Goal: Task Accomplishment & Management: Complete application form

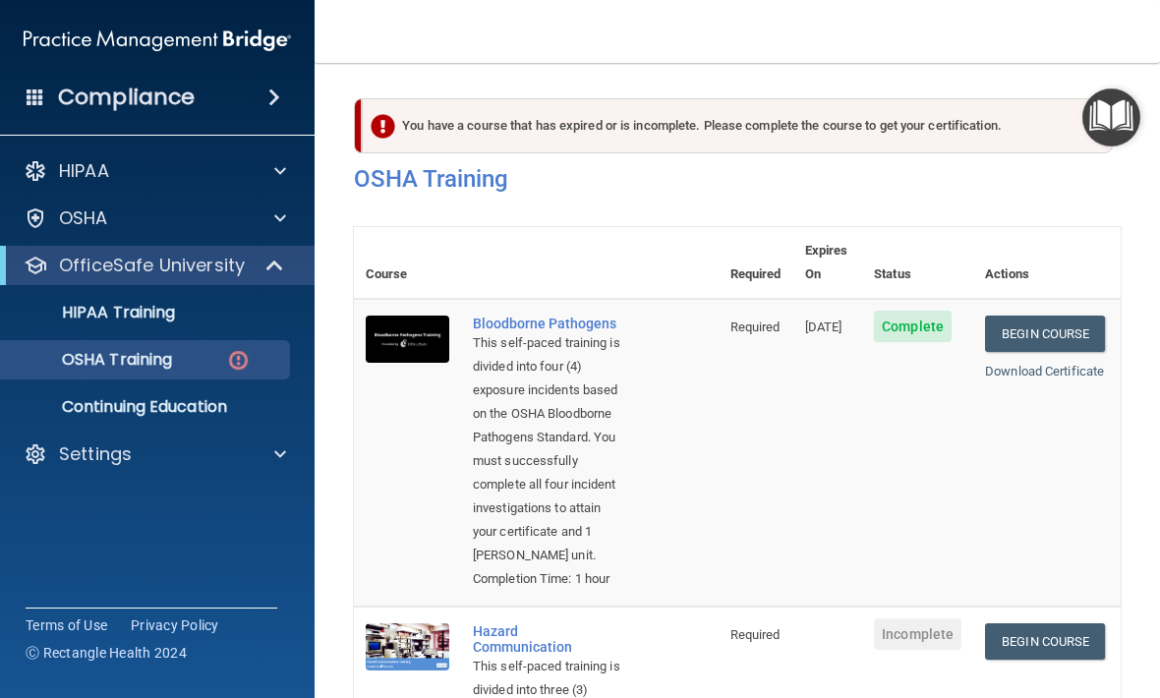
scroll to position [369, 0]
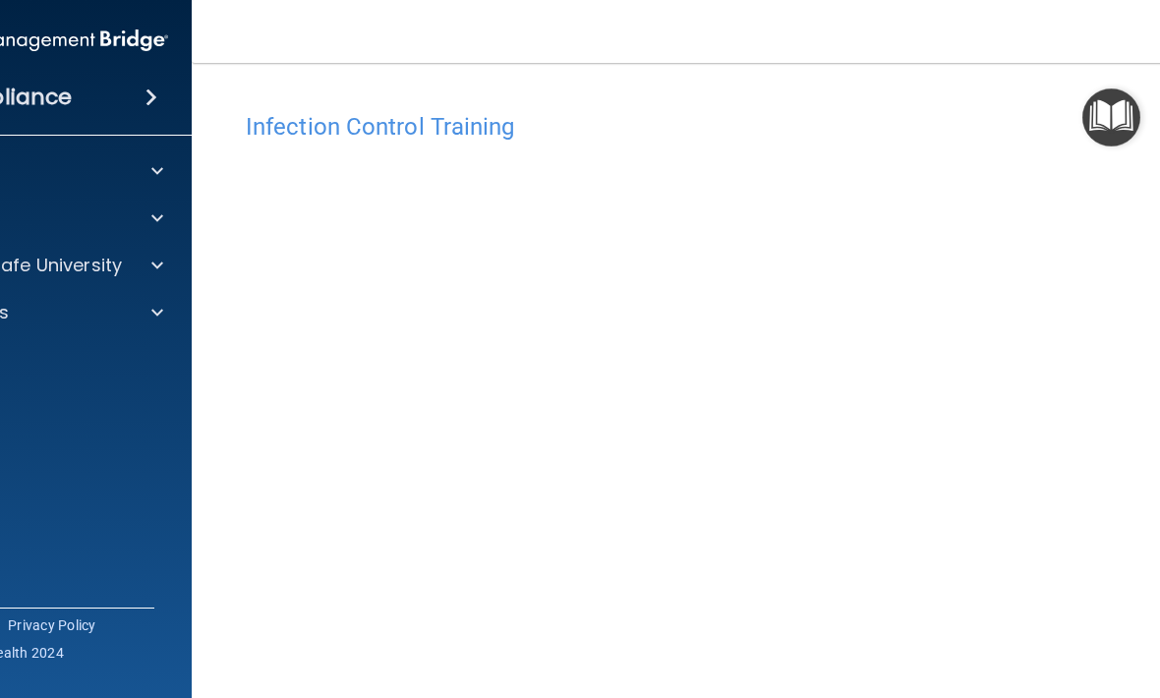
scroll to position [136, 0]
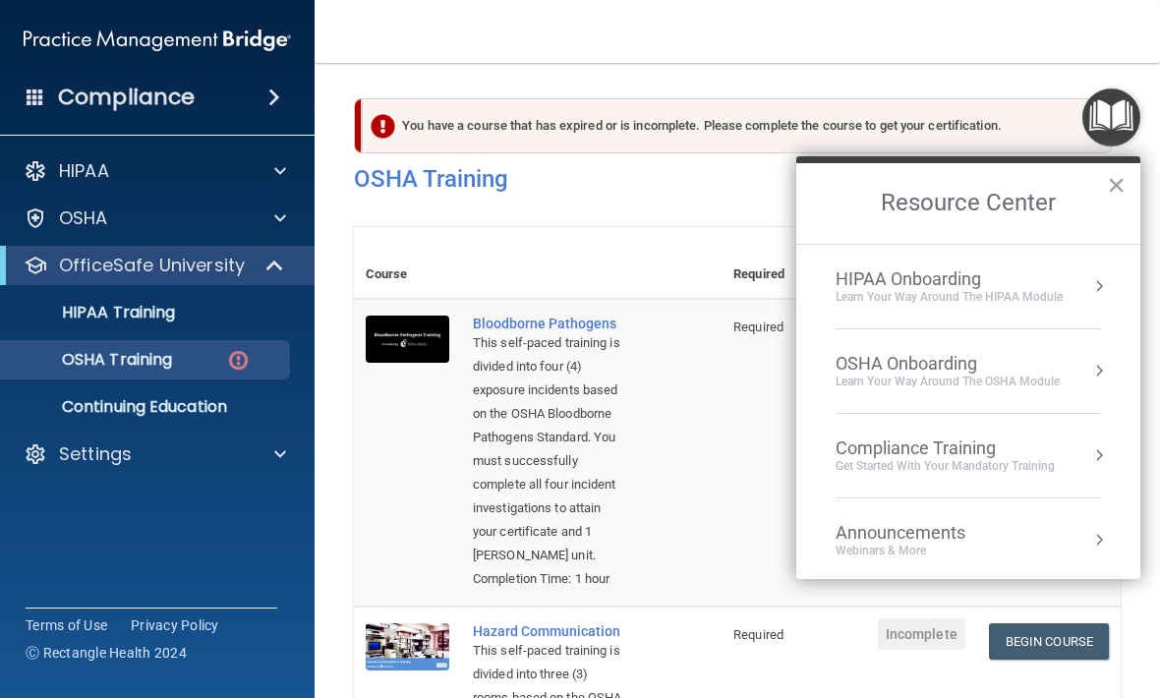
scroll to position [291, 0]
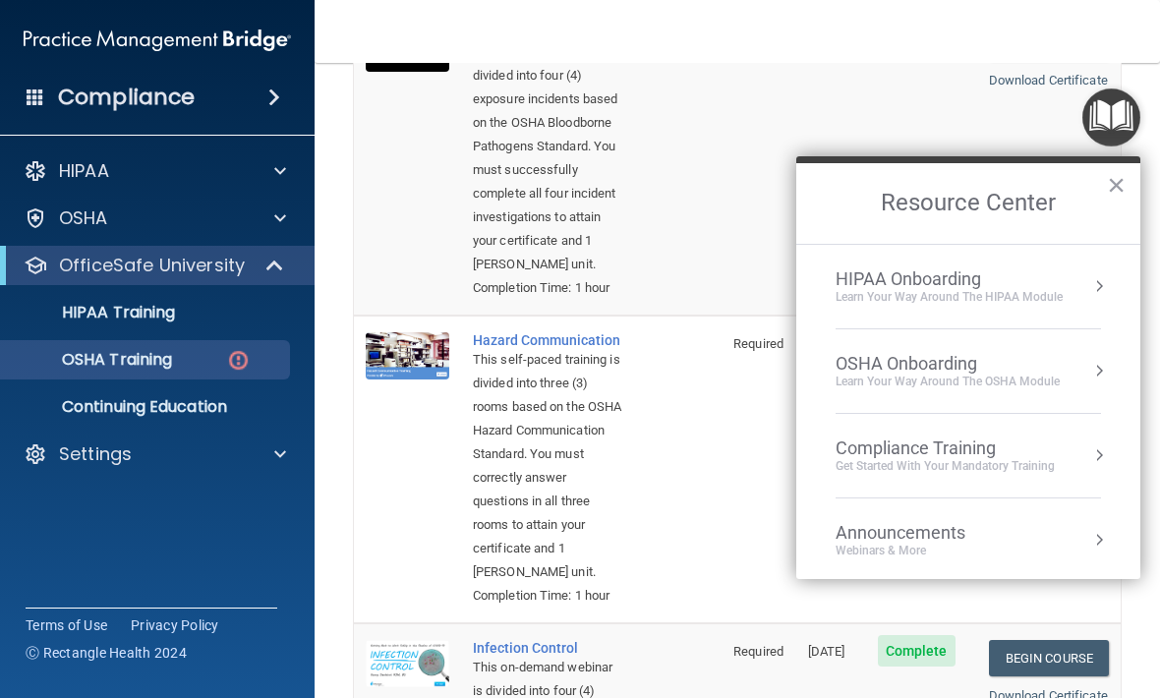
click at [1063, 278] on div "HIPAA Onboarding Learn Your Way around the HIPAA module" at bounding box center [967, 286] width 265 height 36
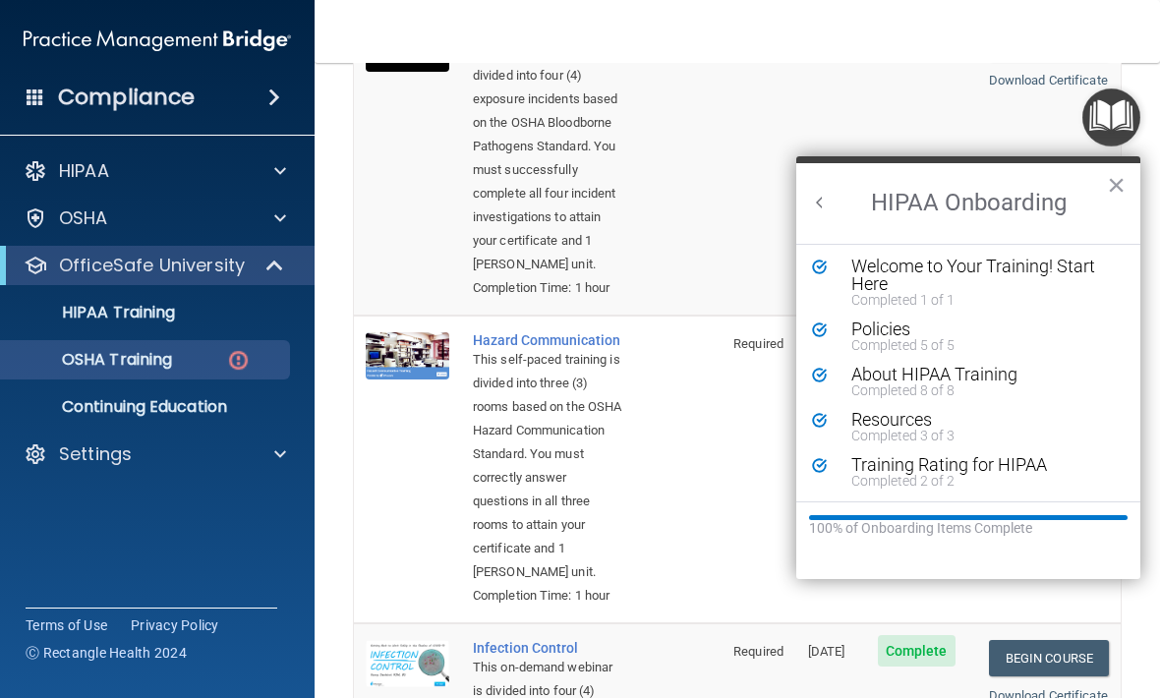
scroll to position [3, 0]
click at [1117, 114] on img "Open Resource Center" at bounding box center [1111, 117] width 58 height 58
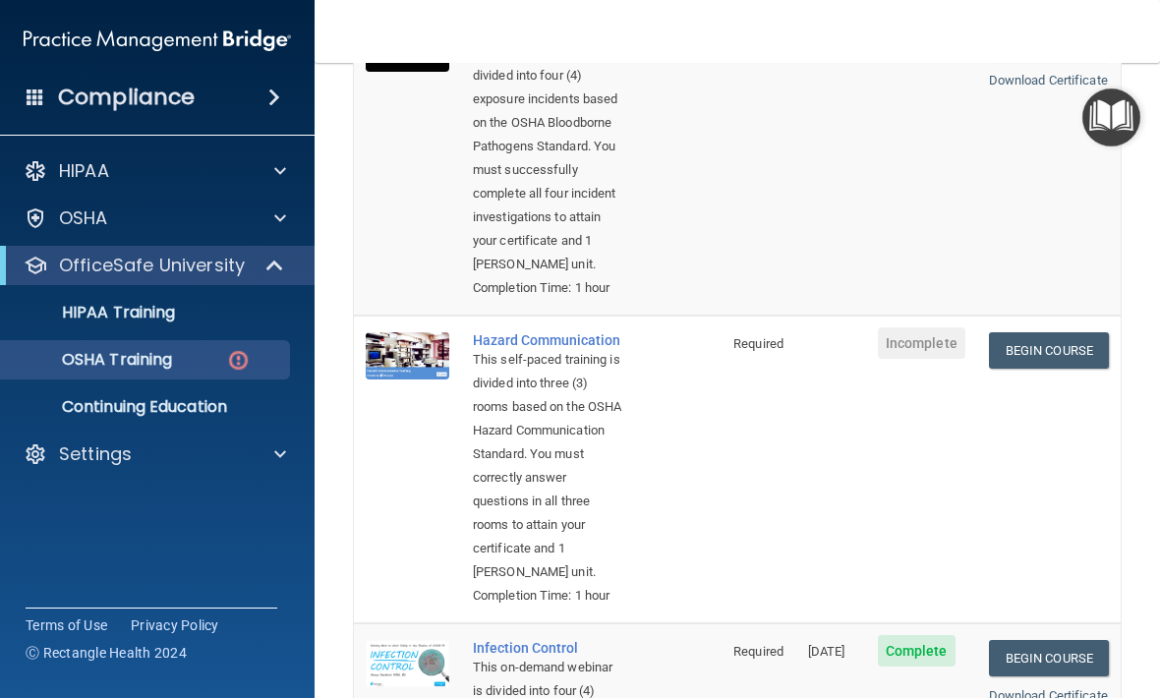
click at [1122, 102] on img "Open Resource Center" at bounding box center [1111, 117] width 58 height 58
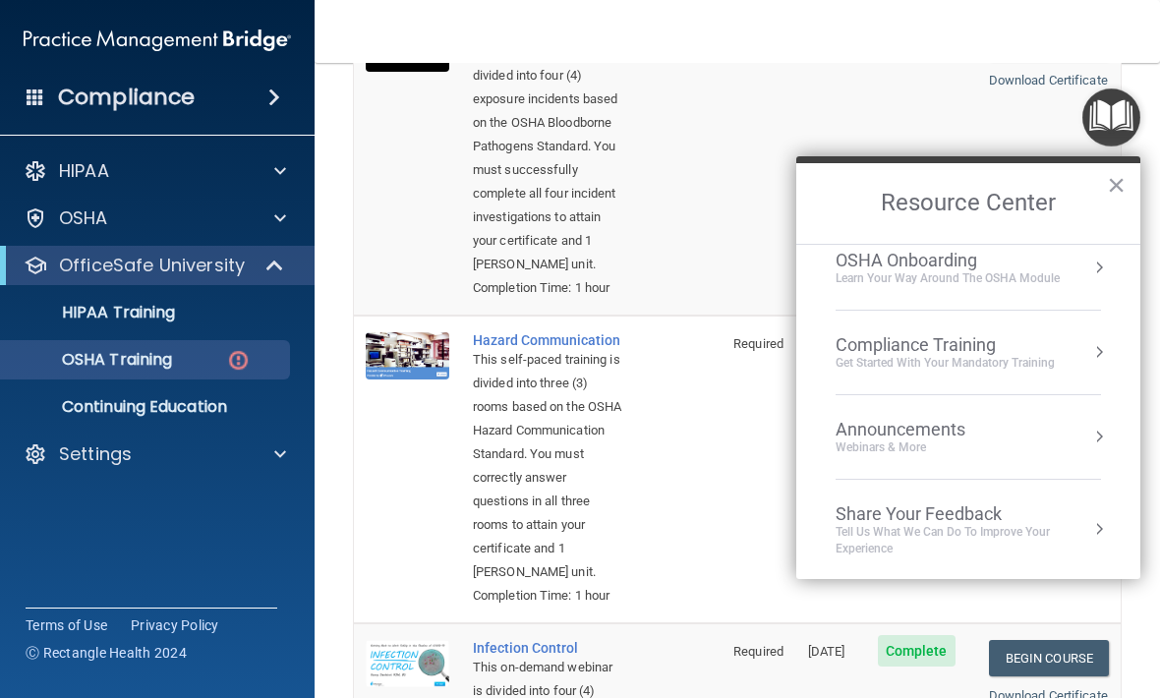
click at [1061, 340] on div "Compliance Training Get Started with your mandatory training" at bounding box center [967, 352] width 265 height 36
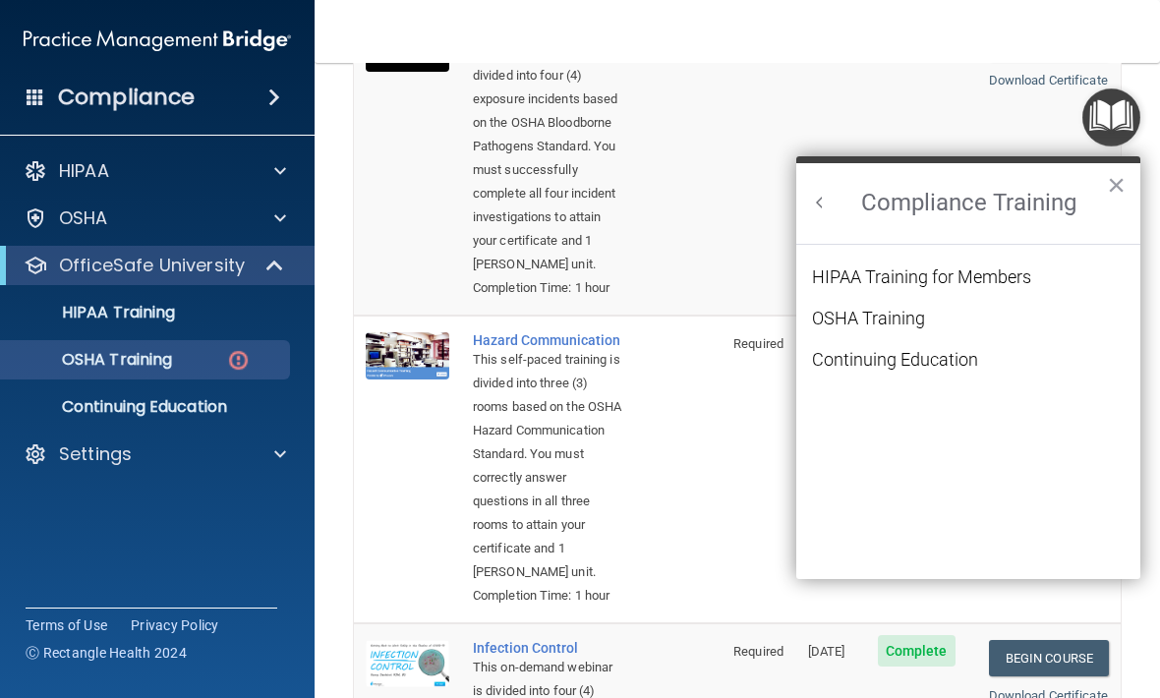
scroll to position [0, 0]
click at [1055, 346] on li "OSHA Training" at bounding box center [968, 330] width 313 height 41
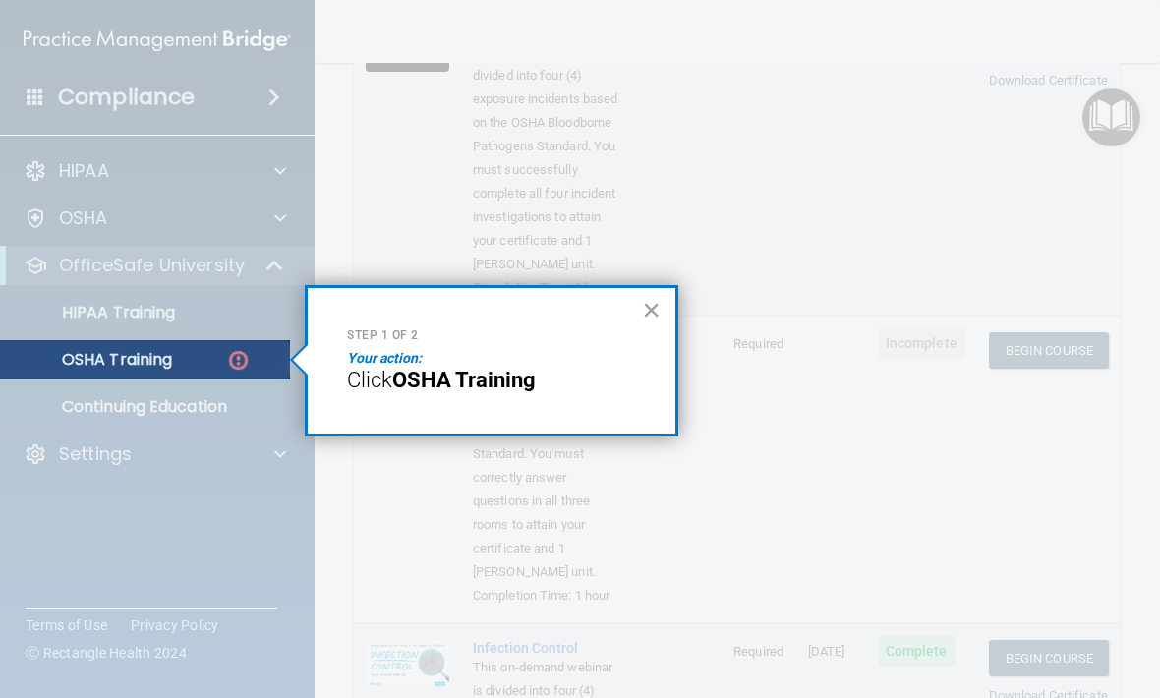
click at [642, 325] on button "×" at bounding box center [651, 309] width 19 height 31
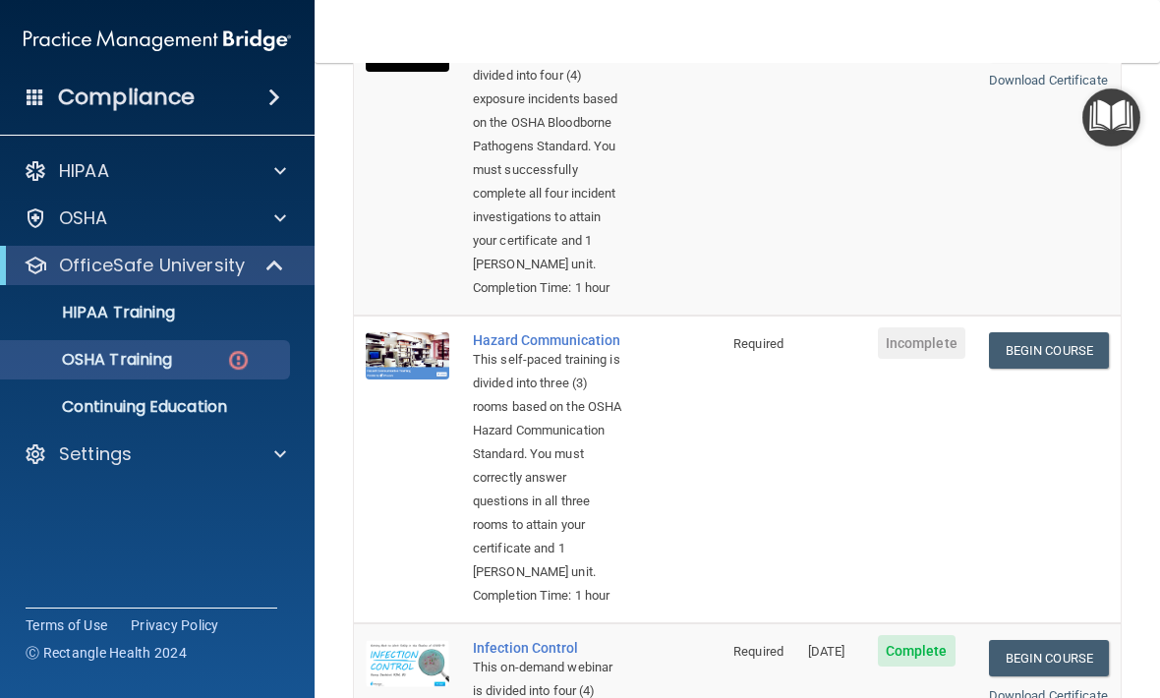
click at [1104, 119] on img "Open Resource Center" at bounding box center [1111, 117] width 58 height 58
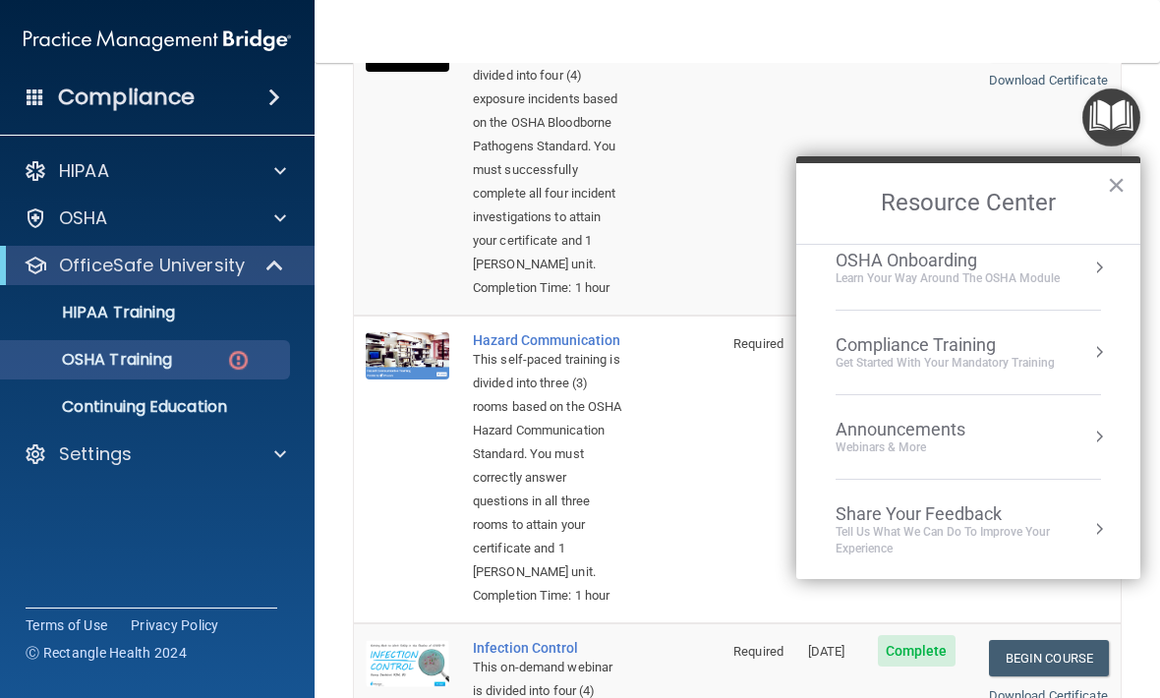
click at [1030, 350] on div "Compliance Training" at bounding box center [944, 345] width 219 height 22
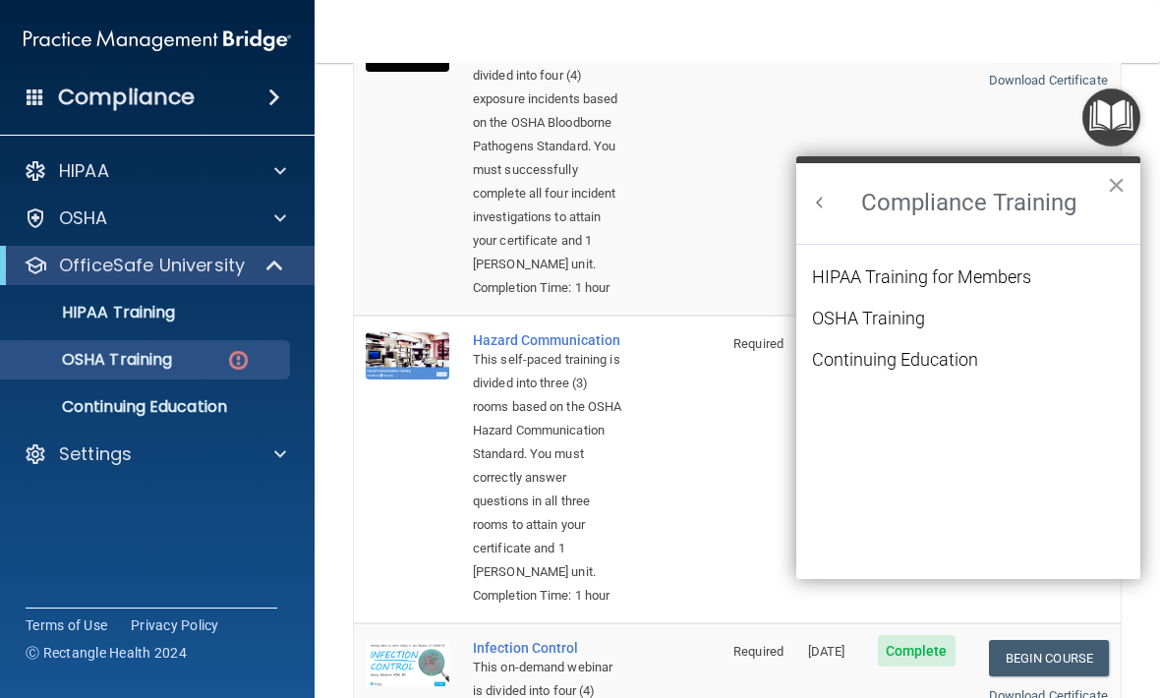
click at [1021, 343] on li "OSHA Training" at bounding box center [968, 330] width 313 height 41
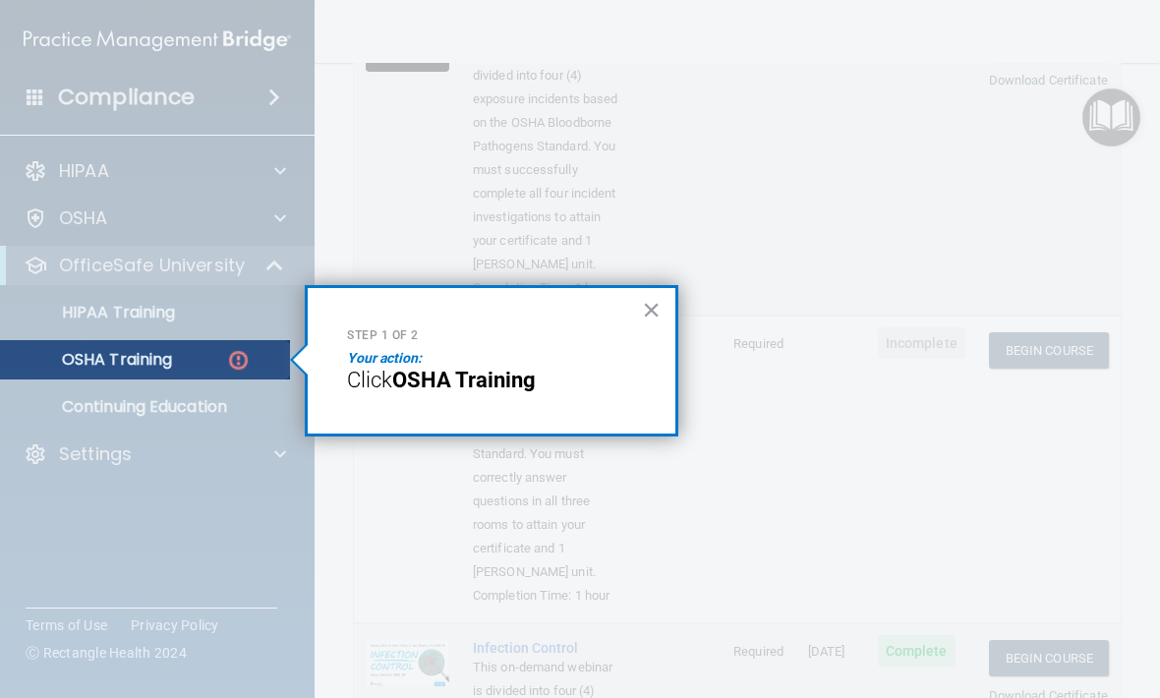
click at [644, 325] on button "×" at bounding box center [651, 309] width 19 height 31
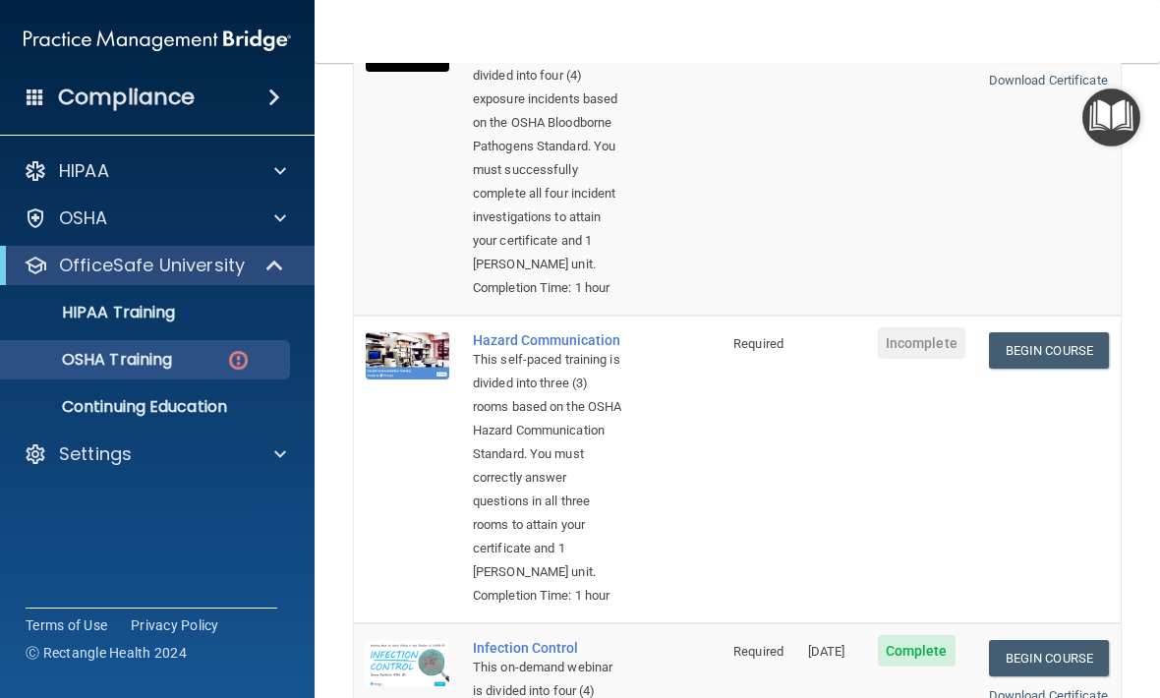
click at [1102, 116] on img "Open Resource Center" at bounding box center [1111, 117] width 58 height 58
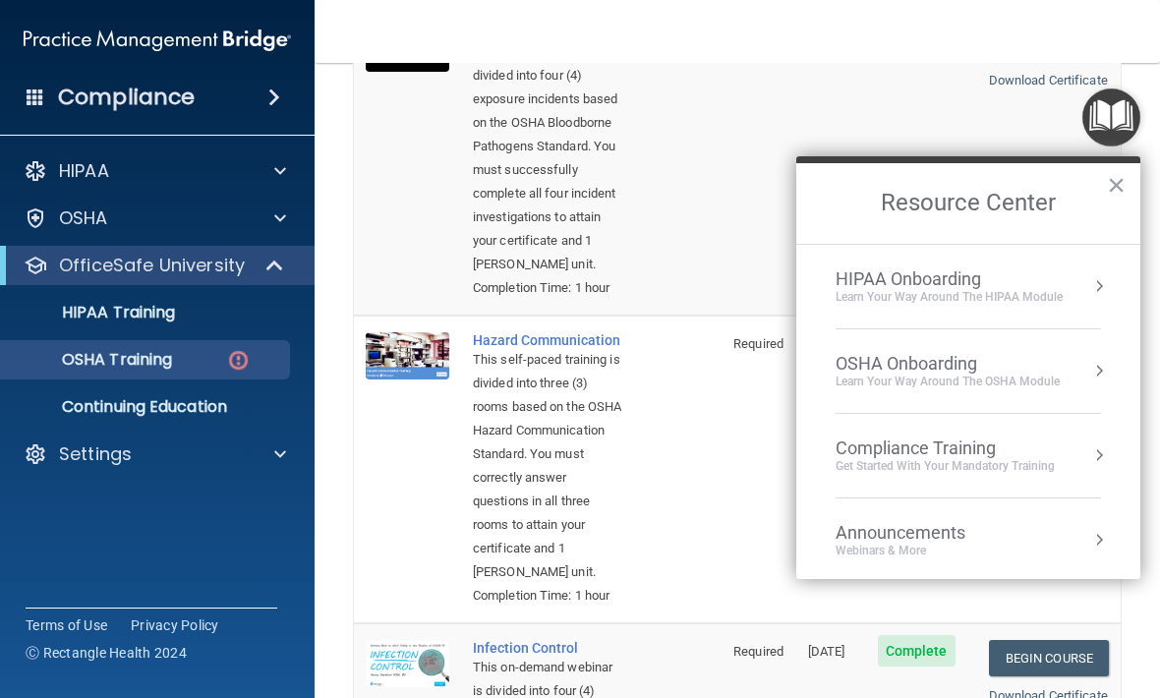
click at [1104, 126] on img "Open Resource Center" at bounding box center [1111, 117] width 58 height 58
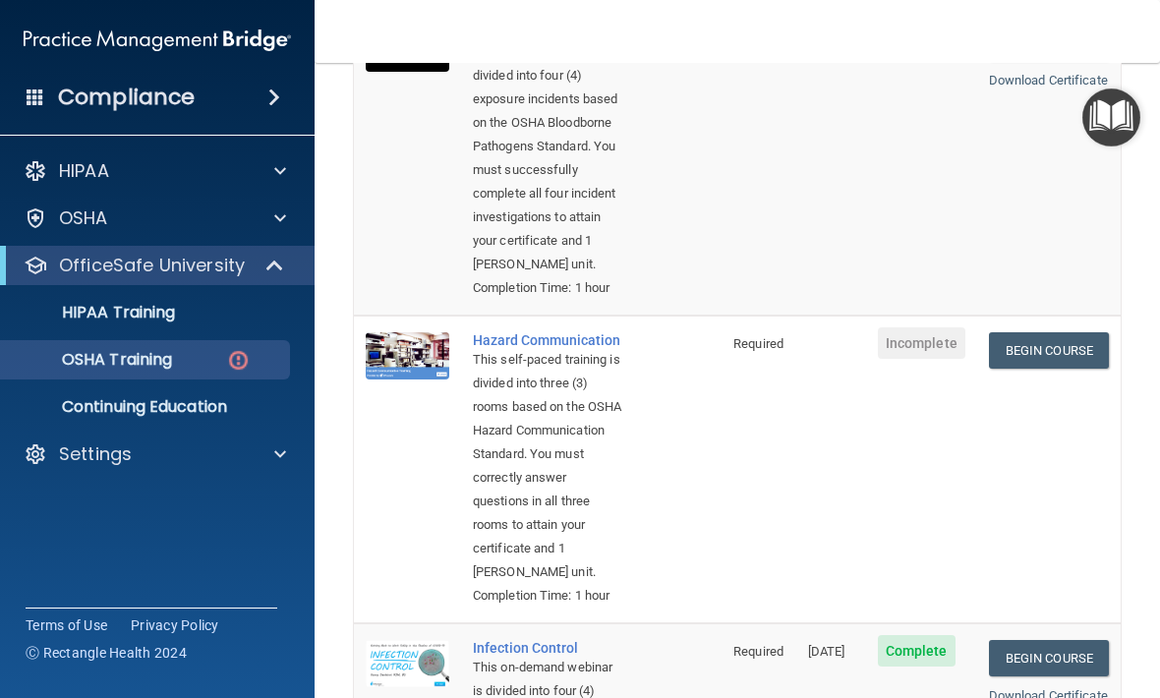
click at [1118, 113] on img "Open Resource Center" at bounding box center [1111, 117] width 58 height 58
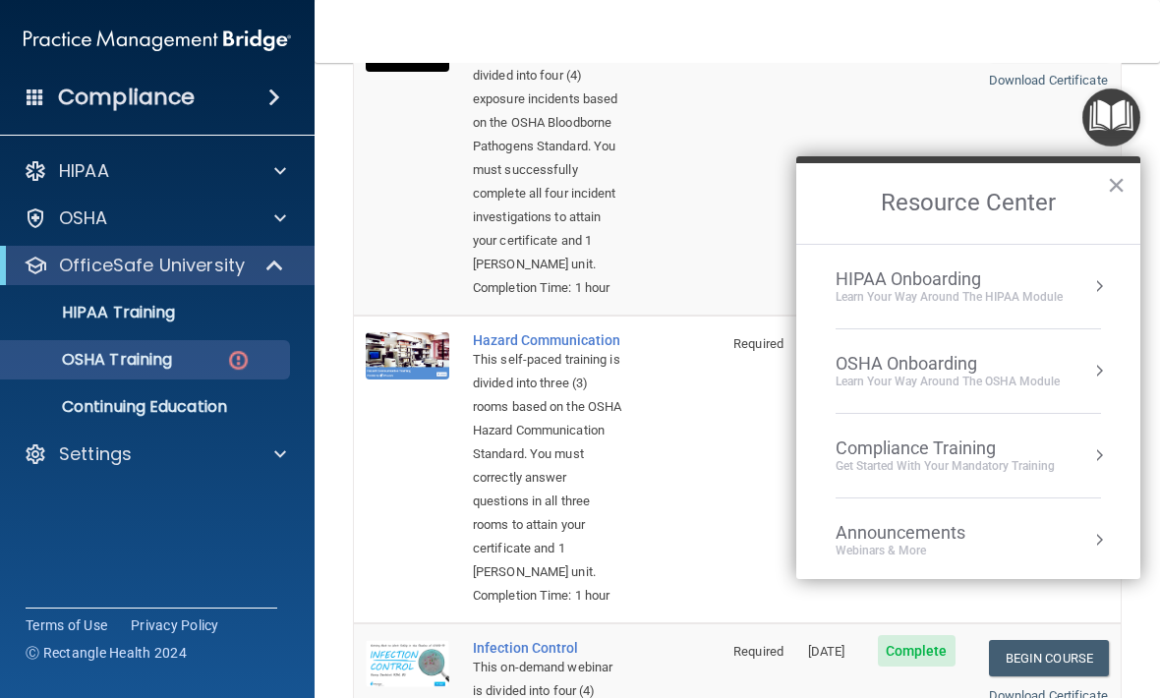
click at [1049, 273] on div "HIPAA Onboarding" at bounding box center [948, 279] width 227 height 22
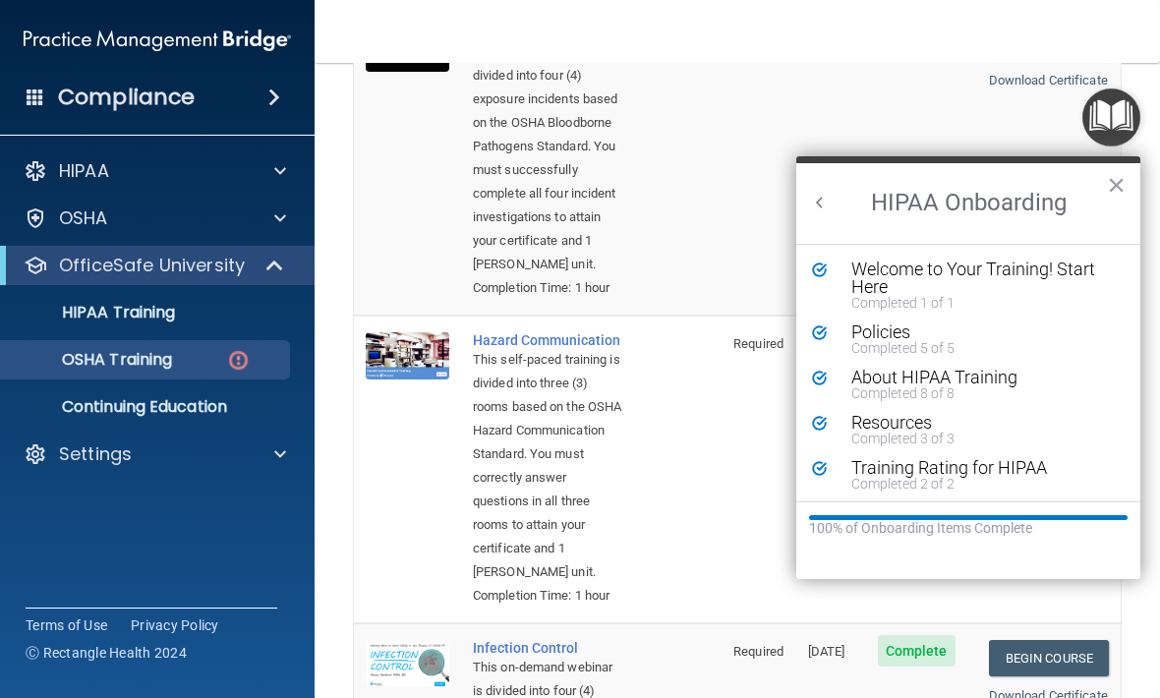
click at [1060, 342] on div "Completed 5 of 5" at bounding box center [982, 348] width 263 height 14
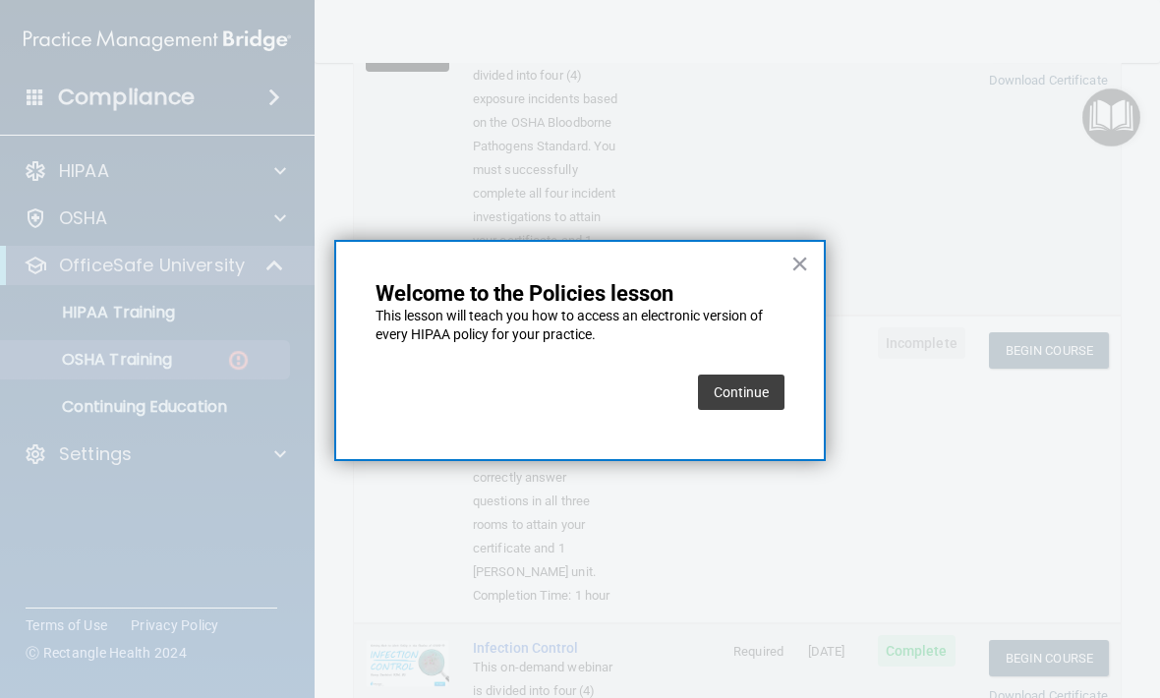
click at [748, 404] on button "Continue" at bounding box center [741, 391] width 86 height 35
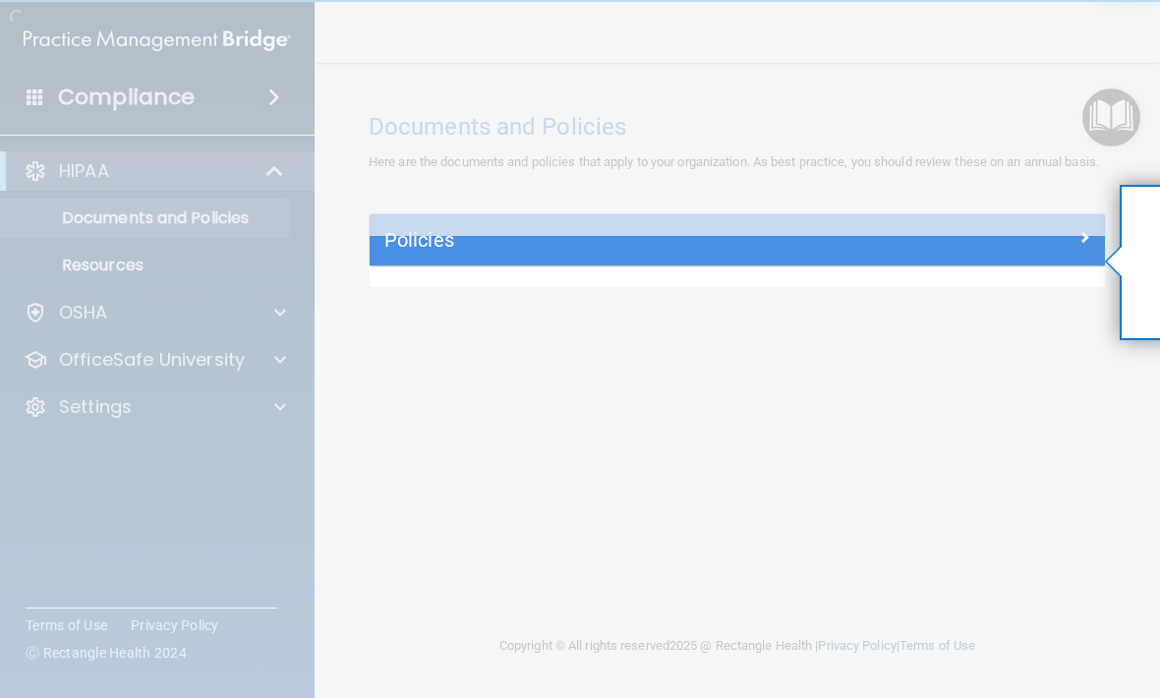
click at [1084, 249] on span at bounding box center [1084, 237] width 12 height 24
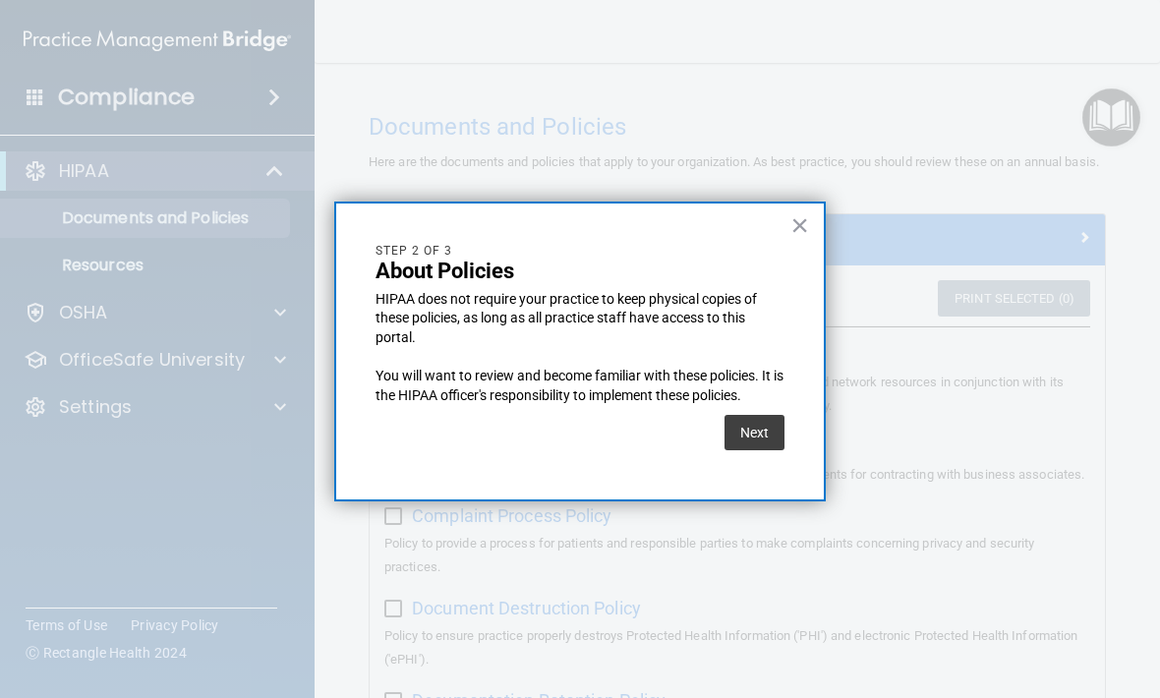
click at [759, 431] on button "Next" at bounding box center [754, 432] width 60 height 35
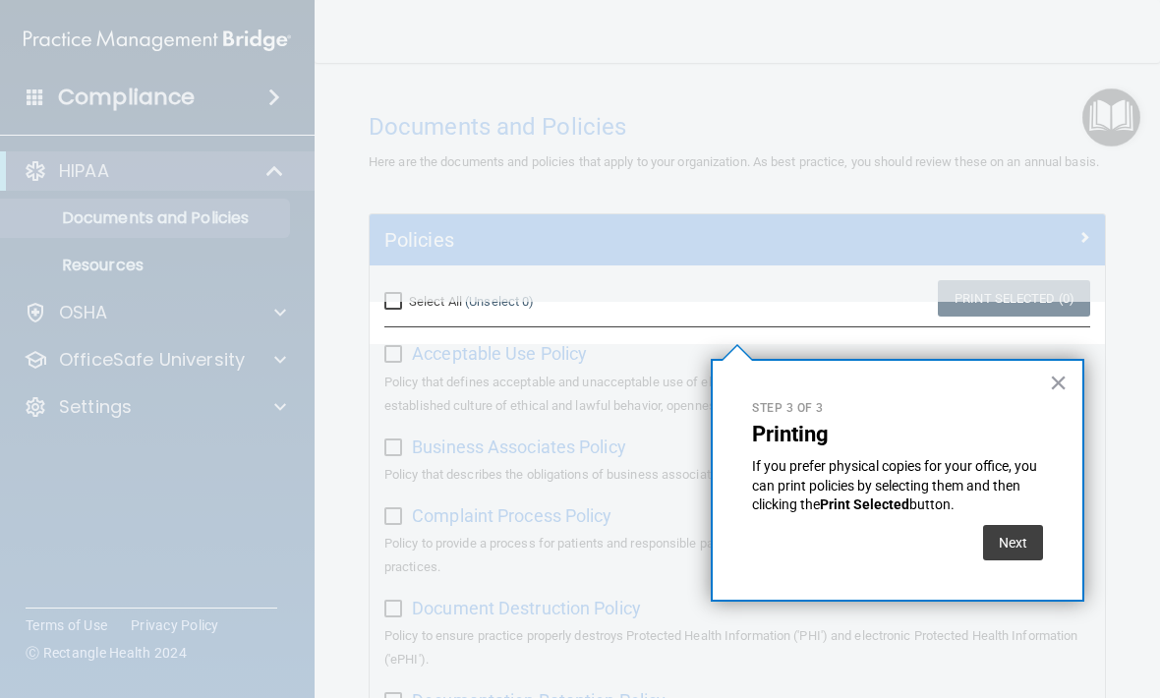
click at [1050, 392] on button "×" at bounding box center [1058, 382] width 19 height 31
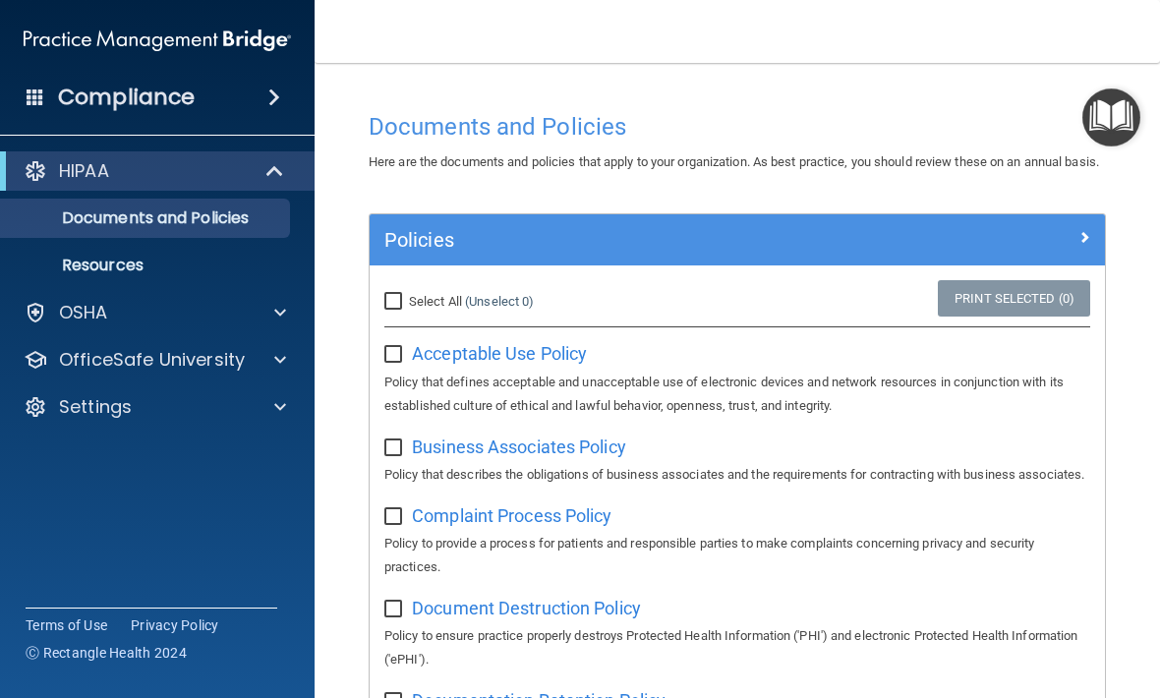
click at [190, 309] on div "OSHA" at bounding box center [131, 313] width 244 height 24
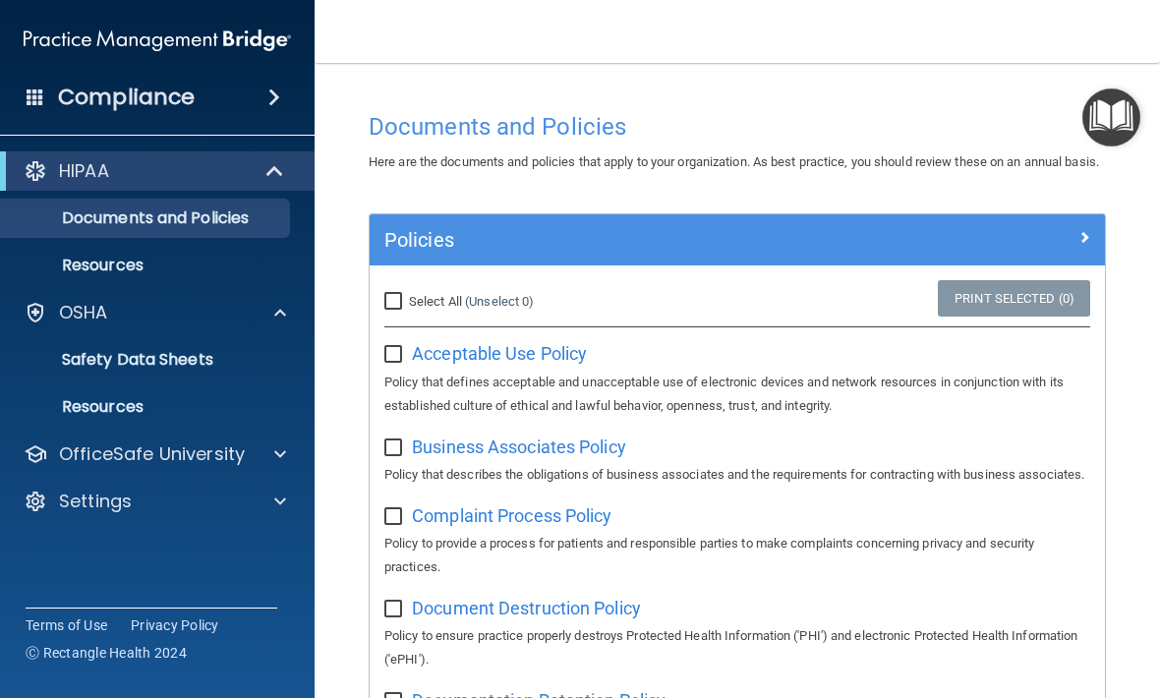
click at [1112, 103] on img "Open Resource Center" at bounding box center [1111, 117] width 58 height 58
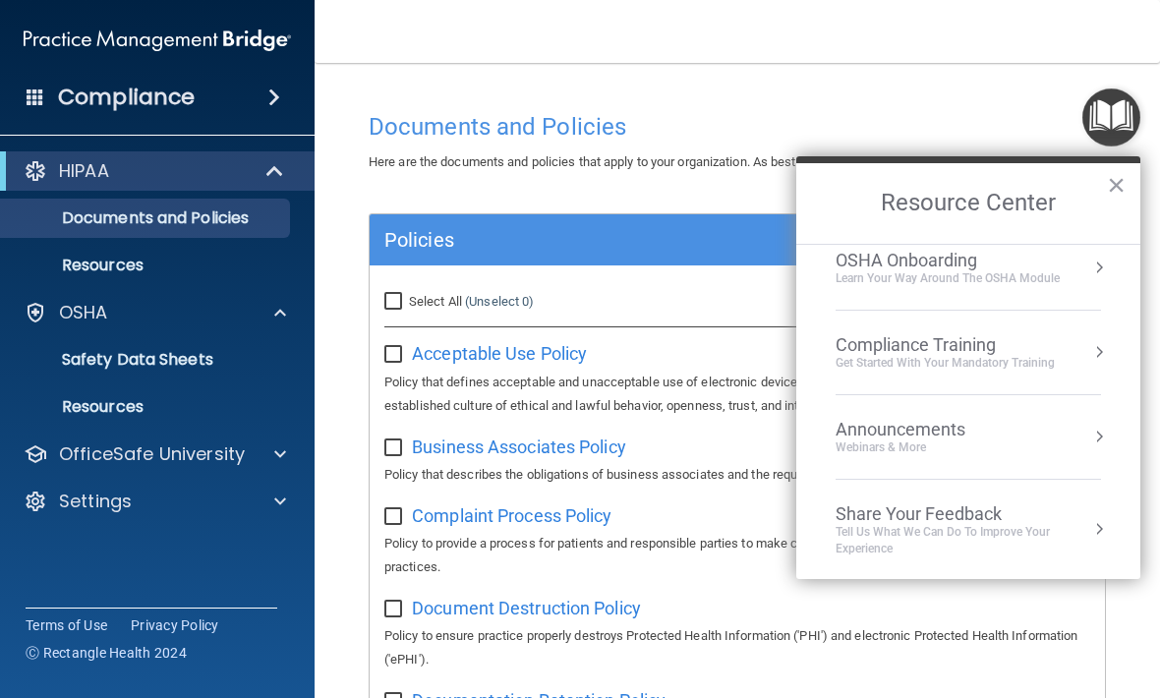
click at [1062, 350] on div "Compliance Training Get Started with your mandatory training" at bounding box center [967, 352] width 265 height 36
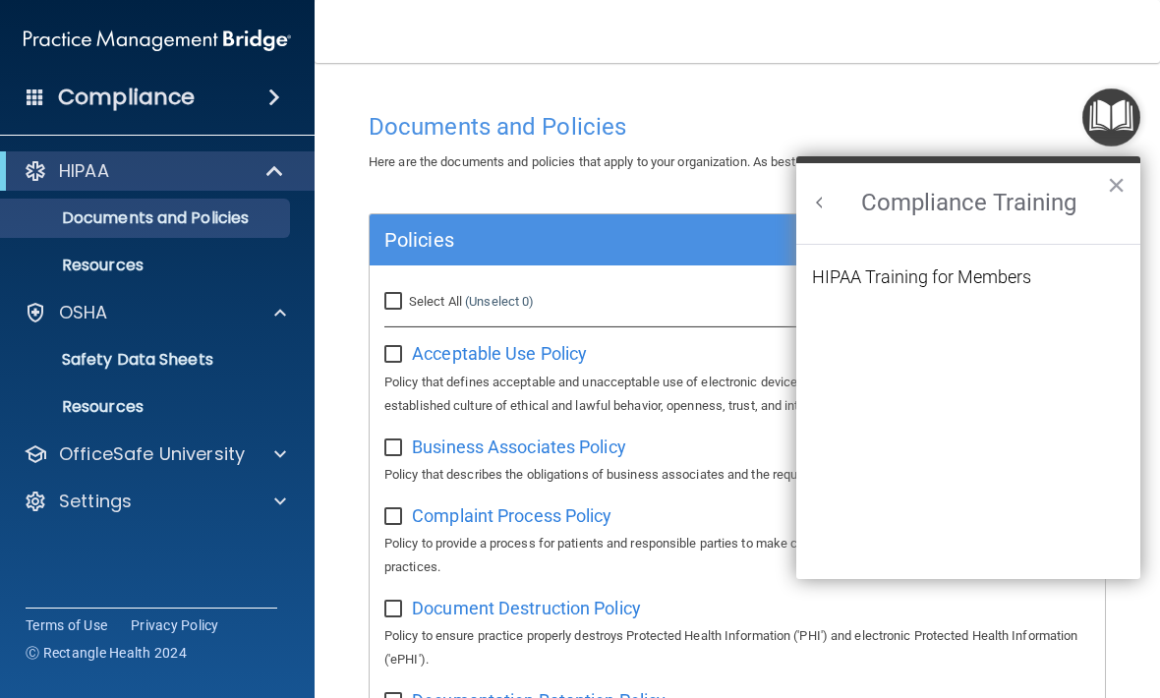
click at [1036, 271] on li "HIPAA Training for Members" at bounding box center [968, 288] width 313 height 41
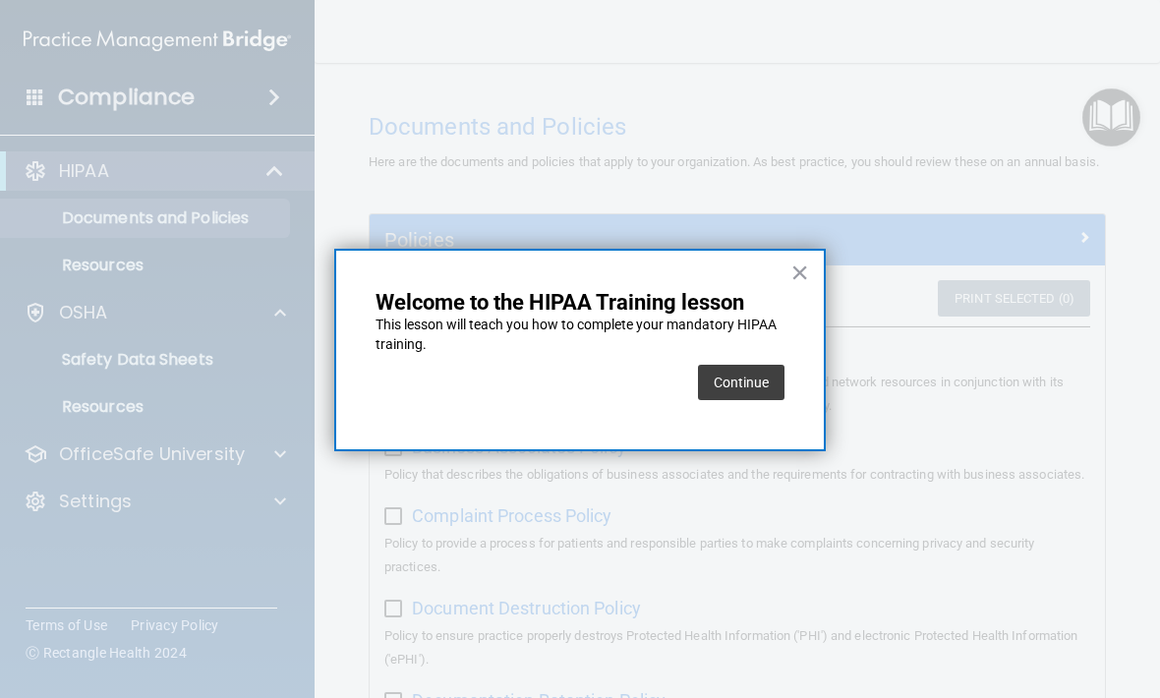
click at [764, 376] on button "Continue" at bounding box center [741, 382] width 86 height 35
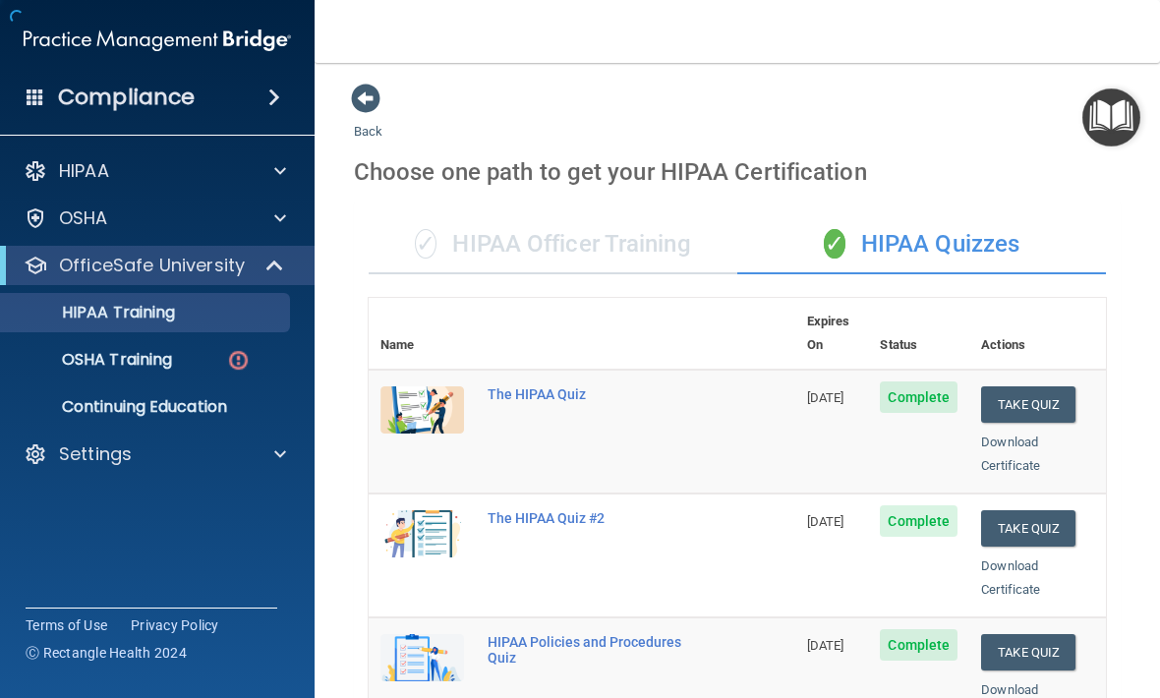
scroll to position [6, 0]
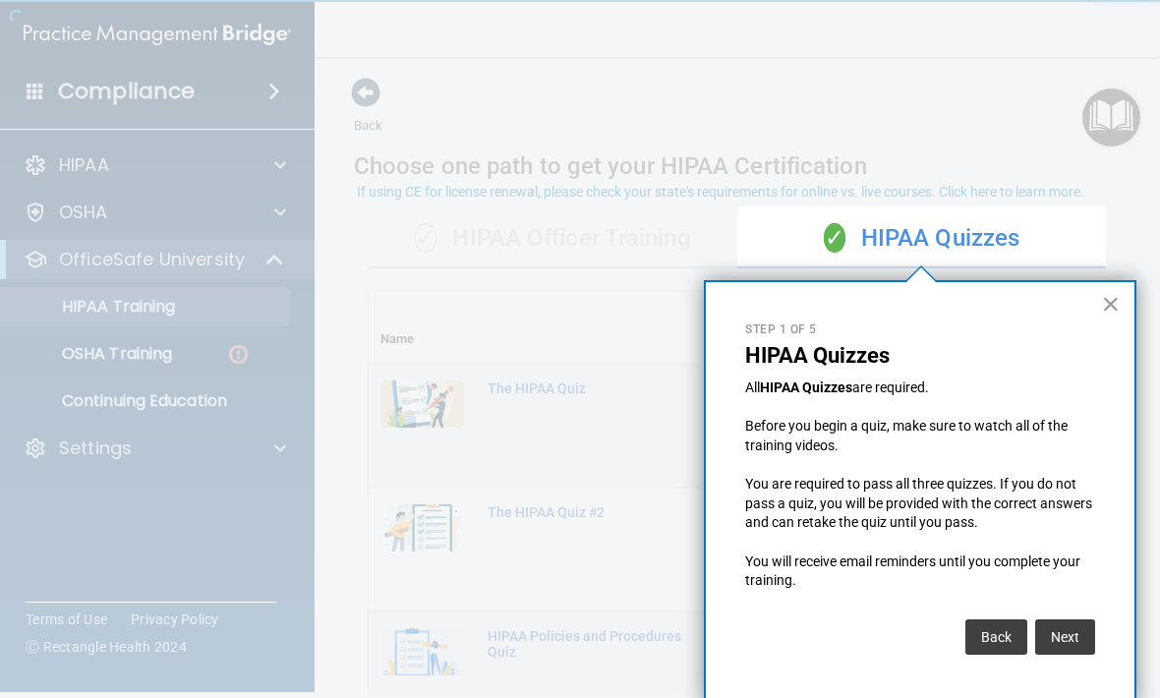
click at [1109, 297] on button "×" at bounding box center [1111, 303] width 19 height 31
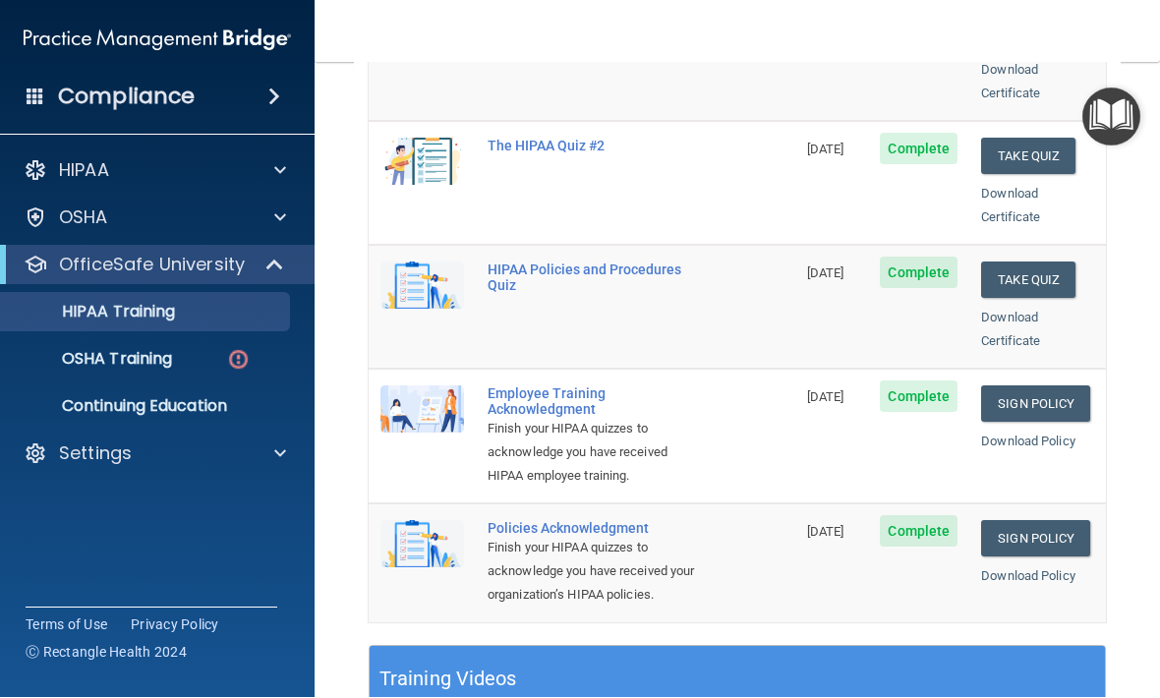
scroll to position [364, 0]
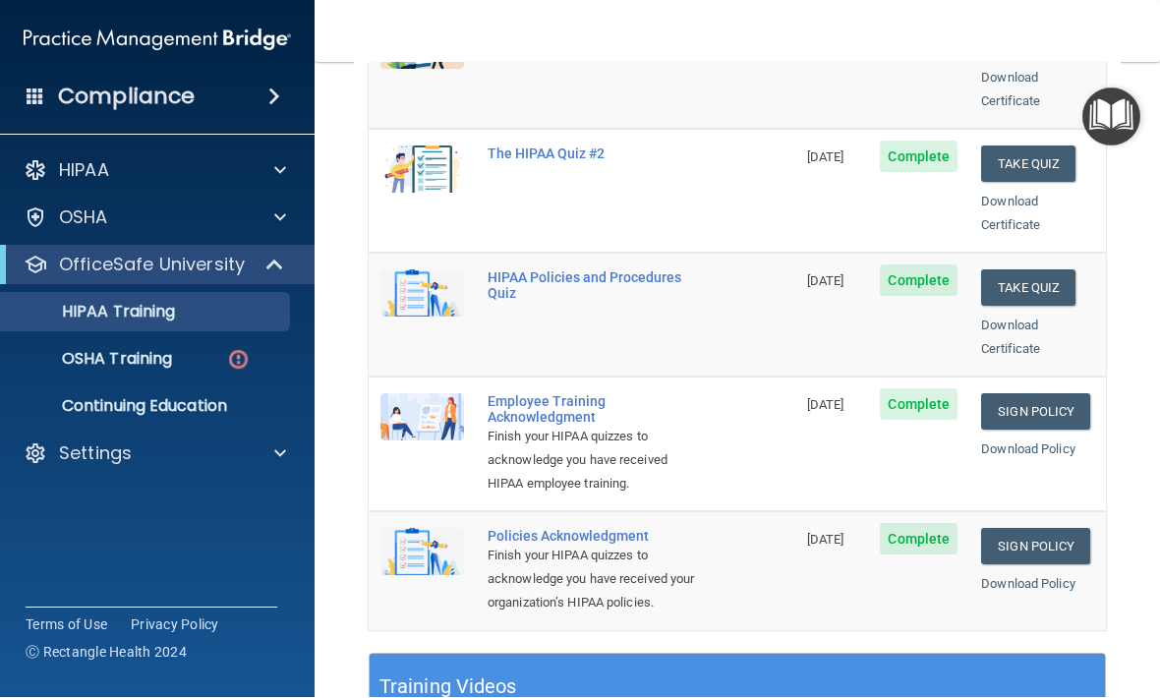
click at [1020, 195] on link "Download Certificate" at bounding box center [1010, 214] width 59 height 38
click at [1026, 195] on link "Download Certificate" at bounding box center [1010, 214] width 59 height 38
click at [1015, 318] on link "Download Certificate" at bounding box center [1010, 337] width 59 height 38
click at [194, 360] on div "OSHA Training" at bounding box center [147, 360] width 268 height 20
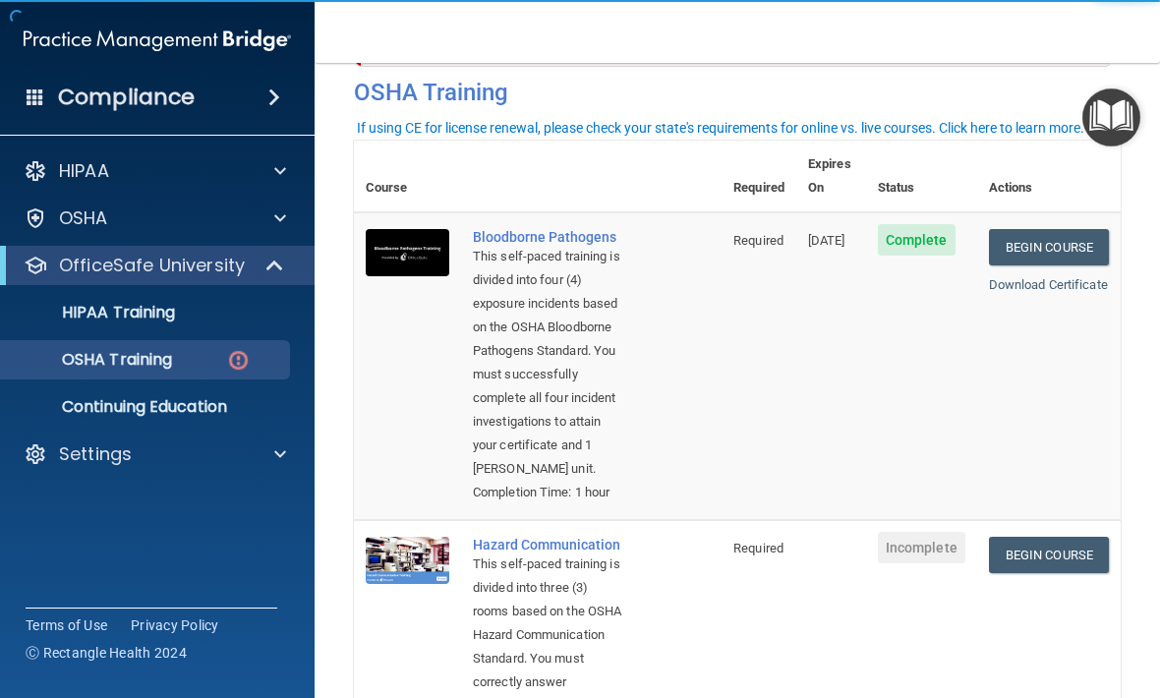
scroll to position [84, 0]
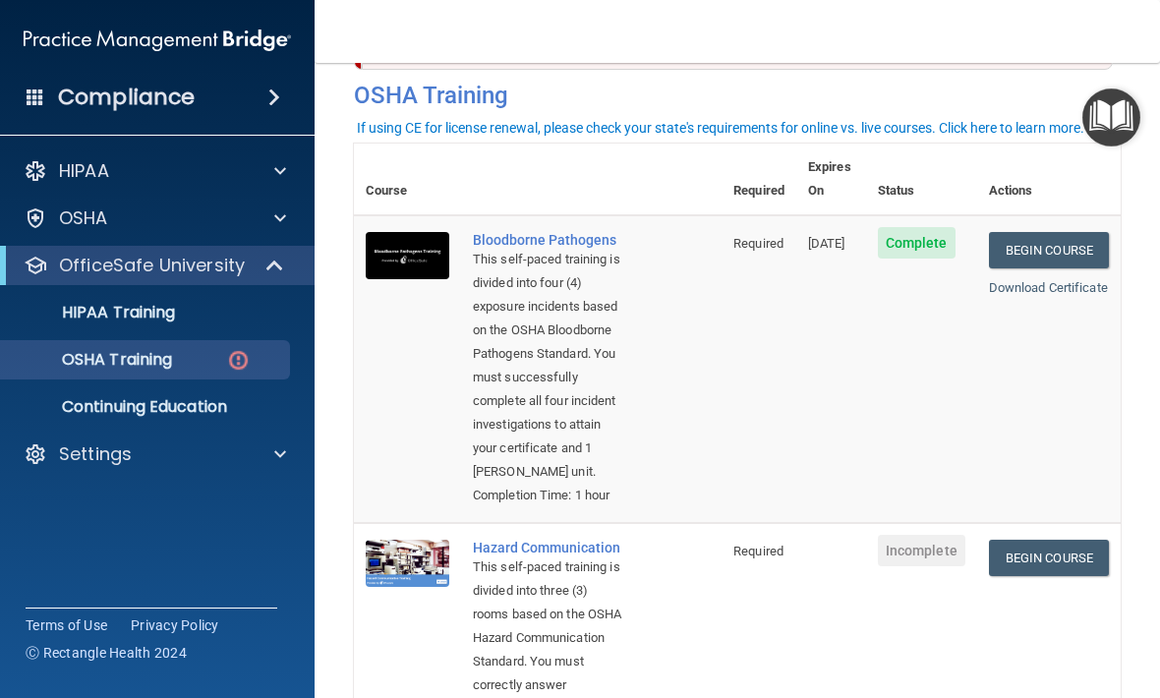
click at [1051, 280] on link "Download Certificate" at bounding box center [1048, 287] width 119 height 15
